Goal: Find specific page/section: Find specific page/section

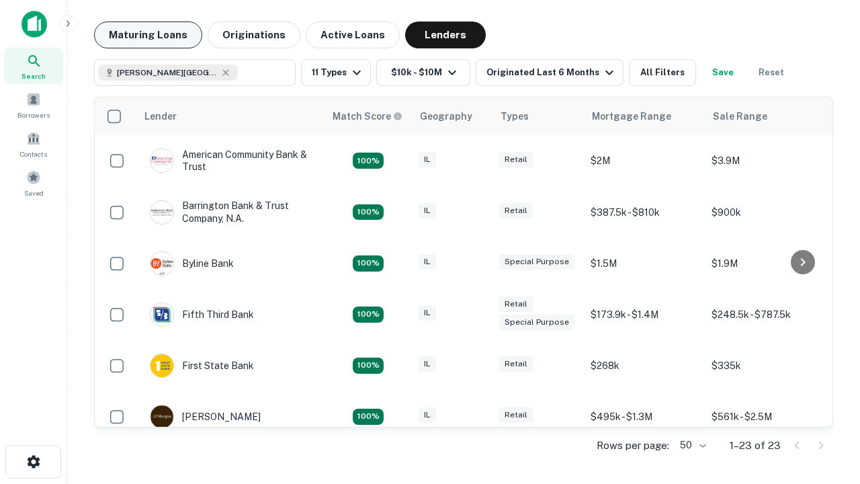
click at [148, 35] on button "Maturing Loans" at bounding box center [148, 34] width 108 height 27
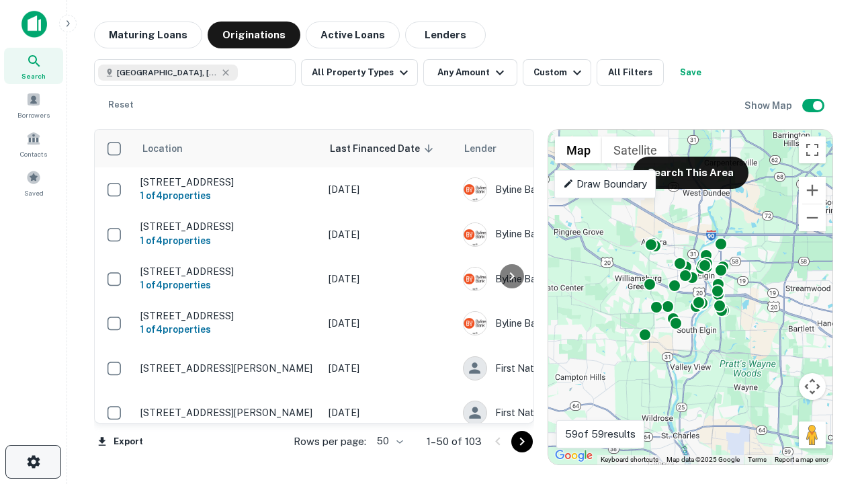
click at [33, 462] on icon "button" at bounding box center [34, 462] width 16 height 16
